Goal: Find contact information: Find contact information

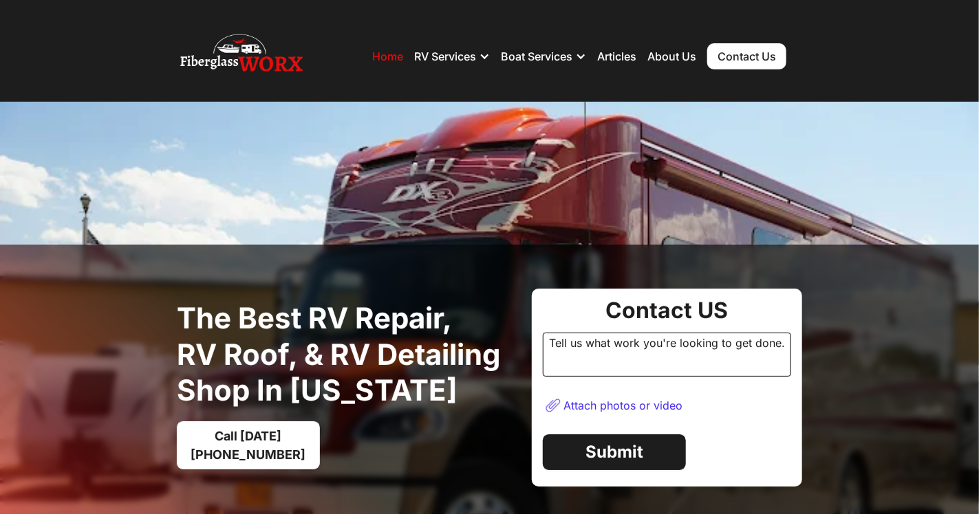
click at [702, 402] on div "Attach photos or video" at bounding box center [667, 406] width 248 height 36
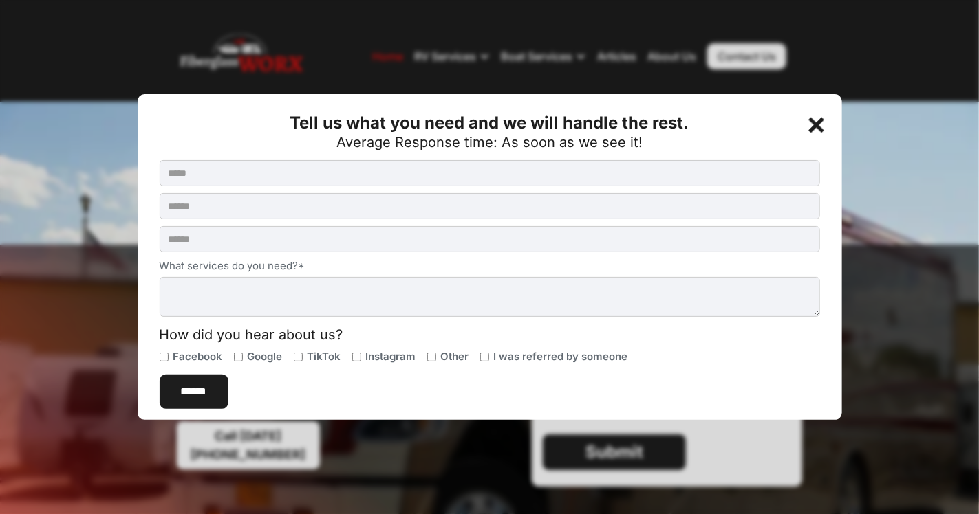
click at [137, 375] on div at bounding box center [489, 257] width 979 height 514
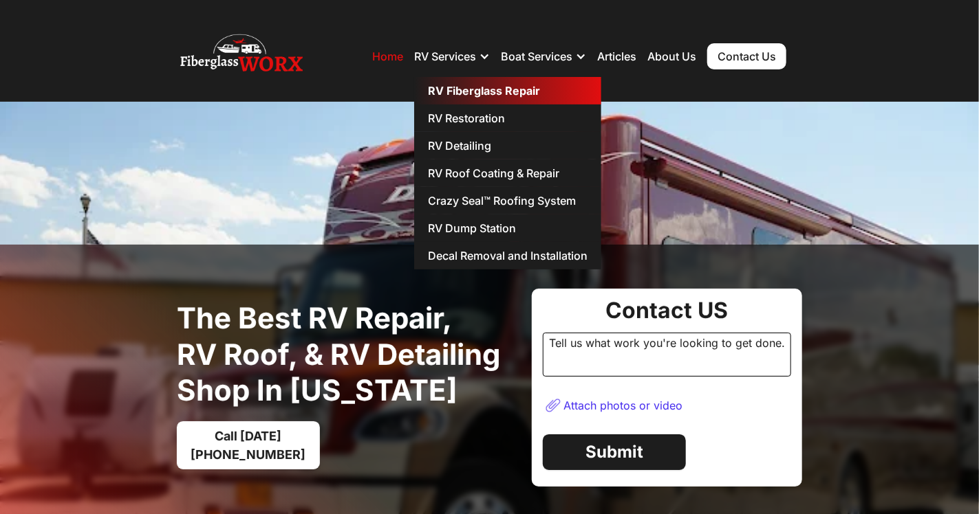
click at [472, 87] on link "RV Fiberglass Repair" at bounding box center [507, 91] width 187 height 28
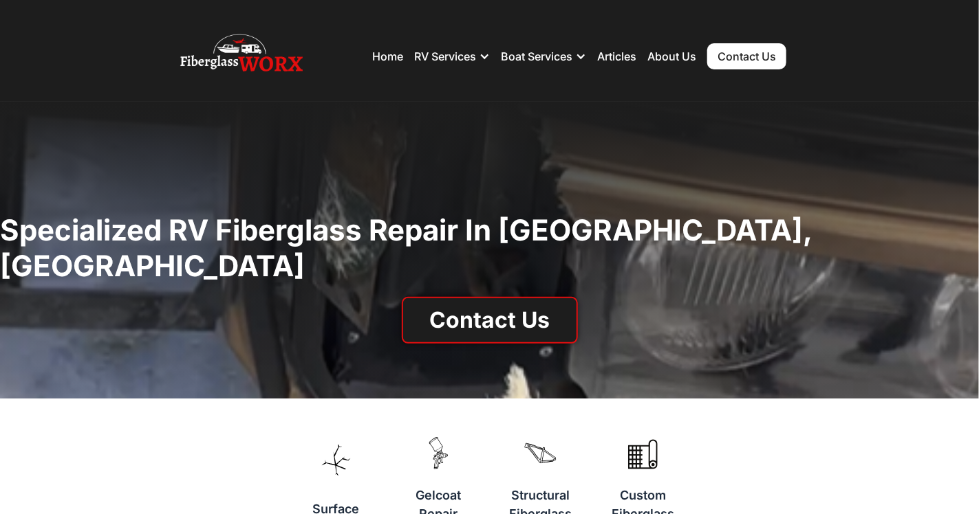
click at [485, 334] on div "Specialized RV Fiberglass repair in [GEOGRAPHIC_DATA], [GEOGRAPHIC_DATA] Contac…" at bounding box center [489, 250] width 979 height 297
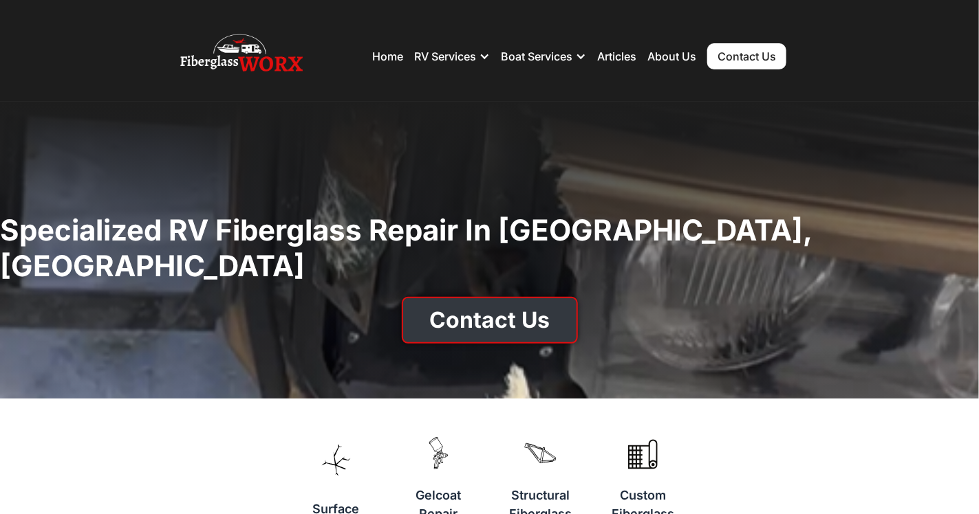
click at [494, 299] on link "Contact Us" at bounding box center [490, 320] width 176 height 47
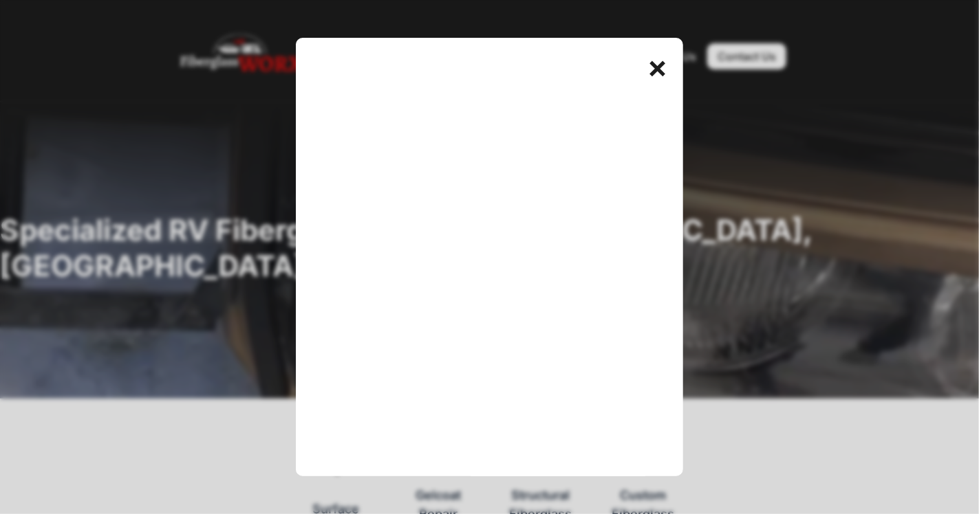
click at [749, 287] on div at bounding box center [489, 257] width 979 height 514
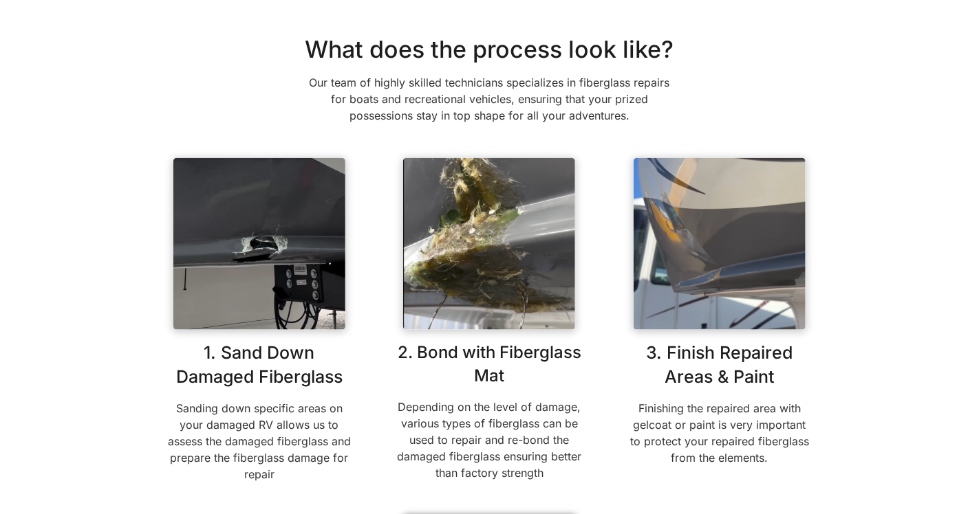
scroll to position [657, 0]
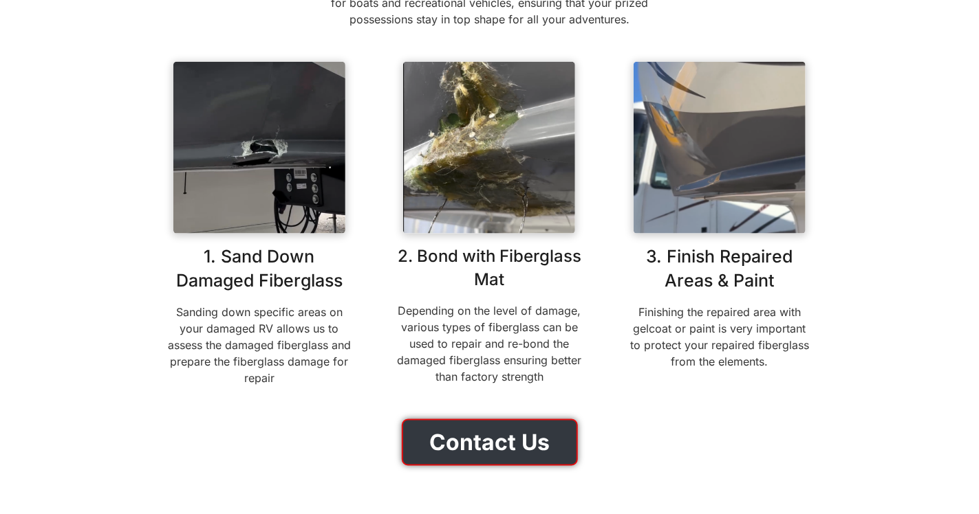
click at [480, 421] on link "Contact Us" at bounding box center [490, 442] width 176 height 47
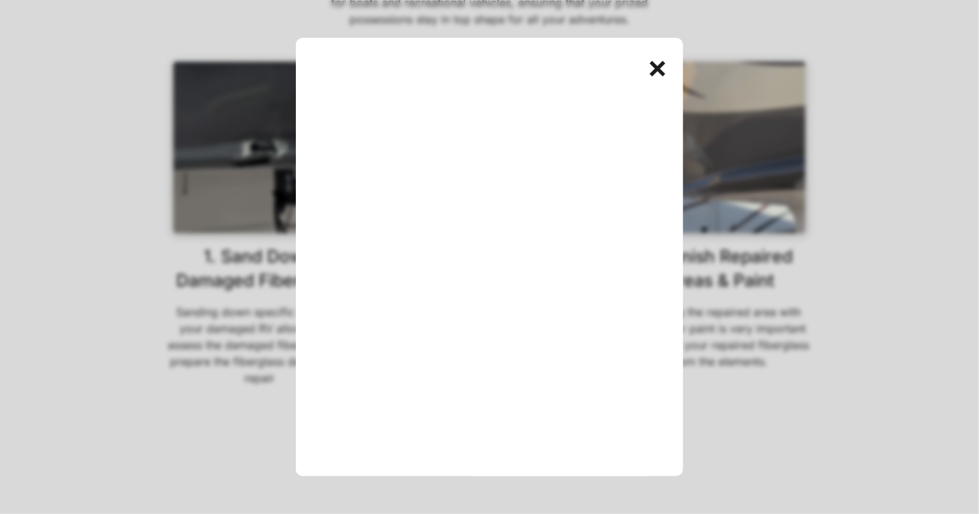
click at [748, 416] on div at bounding box center [489, 257] width 979 height 514
